Goal: Transaction & Acquisition: Book appointment/travel/reservation

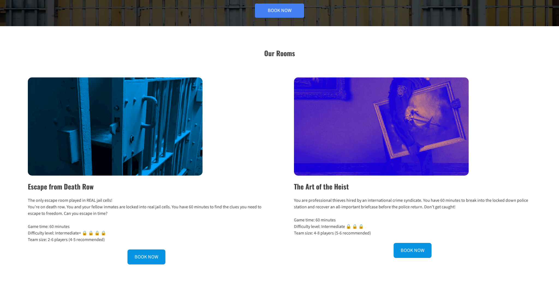
scroll to position [3, 0]
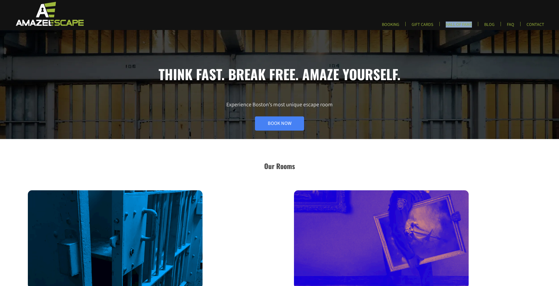
click at [332, 41] on div "Think fast. Break free. Amaze yourself. Experience Boston’s most unique escape …" at bounding box center [279, 84] width 559 height 109
click at [282, 130] on link "Book Now" at bounding box center [279, 124] width 49 height 14
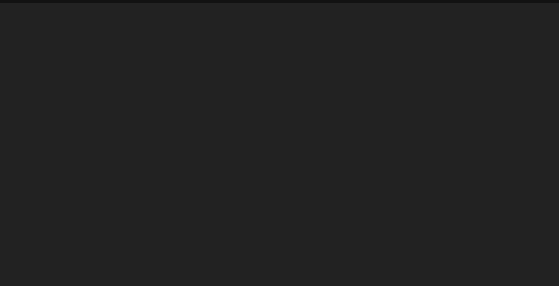
scroll to position [25, 0]
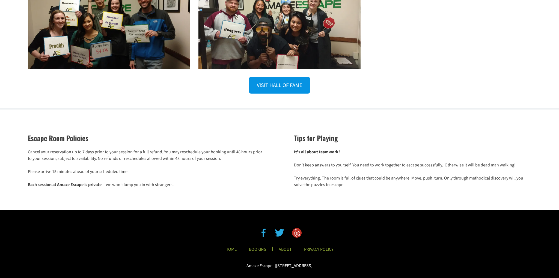
scroll to position [876, 0]
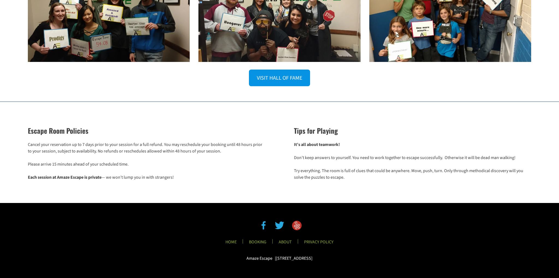
drag, startPoint x: 230, startPoint y: 254, endPoint x: 444, endPoint y: 252, distance: 214.0
click at [444, 252] on div "HOME BOOKING ABOUT PRIVACY POLICY Amaze Escape | 7 Central Street | Suite 130 |…" at bounding box center [279, 240] width 559 height 42
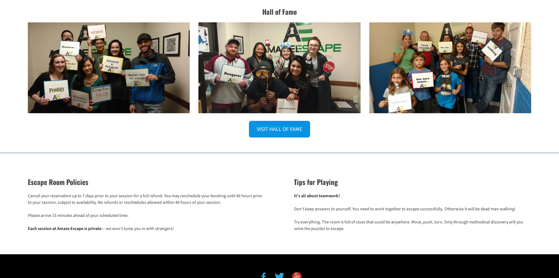
scroll to position [792, 0]
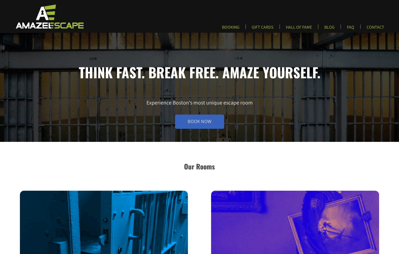
click at [198, 123] on link "Book Now" at bounding box center [199, 122] width 49 height 14
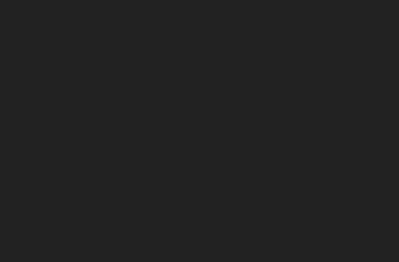
scroll to position [25, 0]
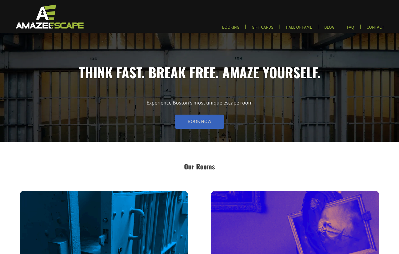
click at [201, 124] on link "Book Now" at bounding box center [199, 122] width 49 height 14
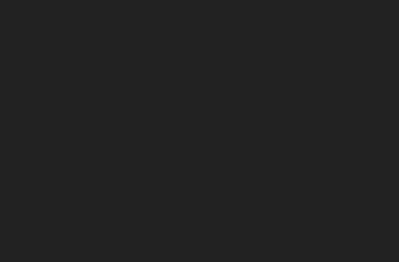
scroll to position [2, 0]
